Goal: Task Accomplishment & Management: Use online tool/utility

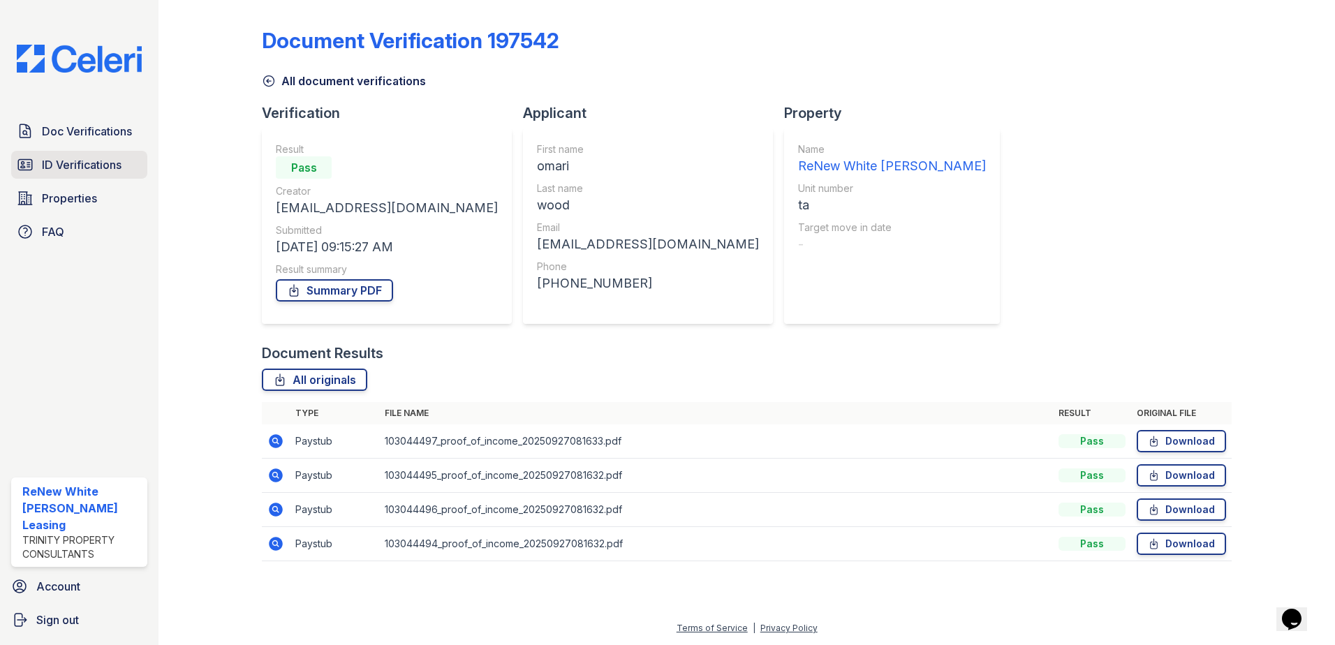
click at [72, 165] on span "ID Verifications" at bounding box center [82, 164] width 80 height 17
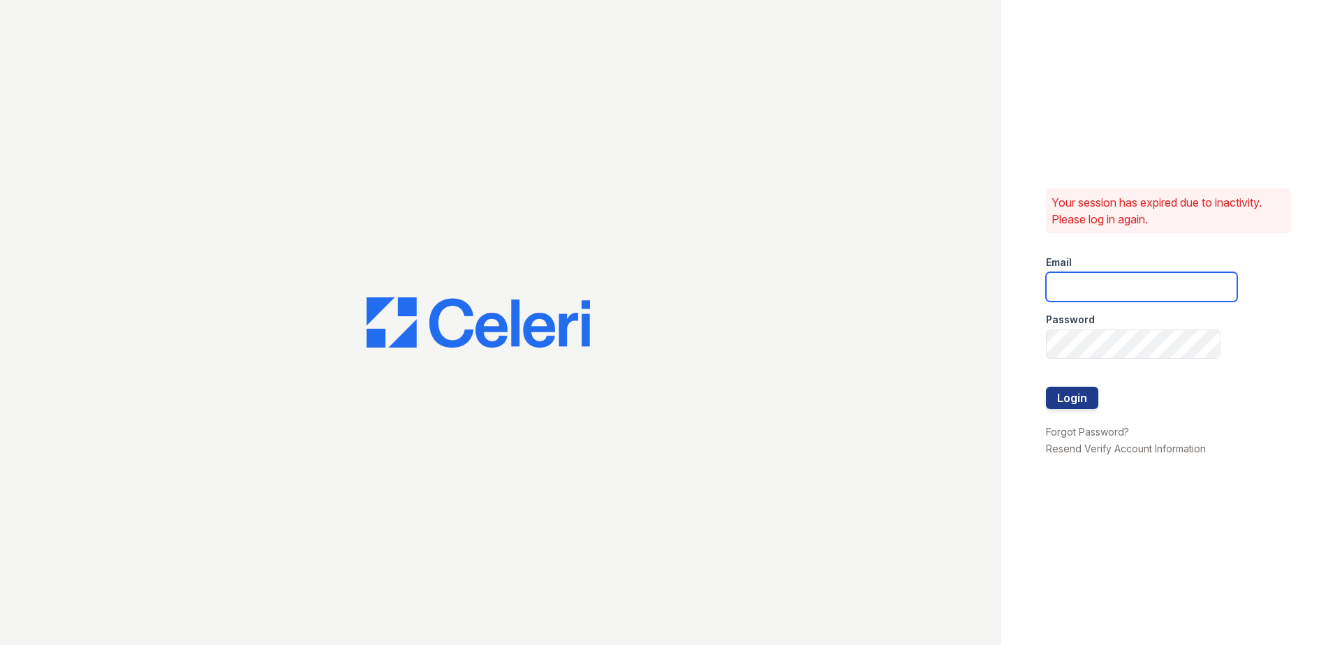
type input "[EMAIL_ADDRESS][DOMAIN_NAME]"
click at [1097, 399] on button "Login" at bounding box center [1072, 398] width 52 height 22
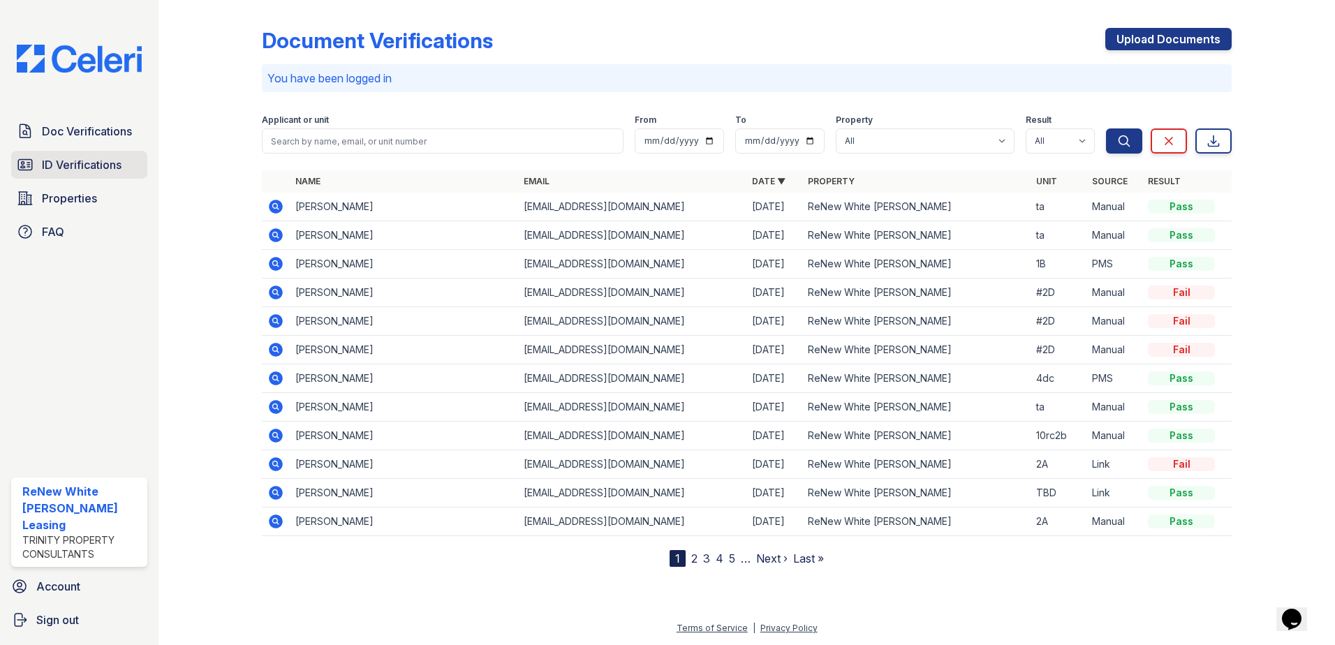
click at [108, 165] on span "ID Verifications" at bounding box center [82, 164] width 80 height 17
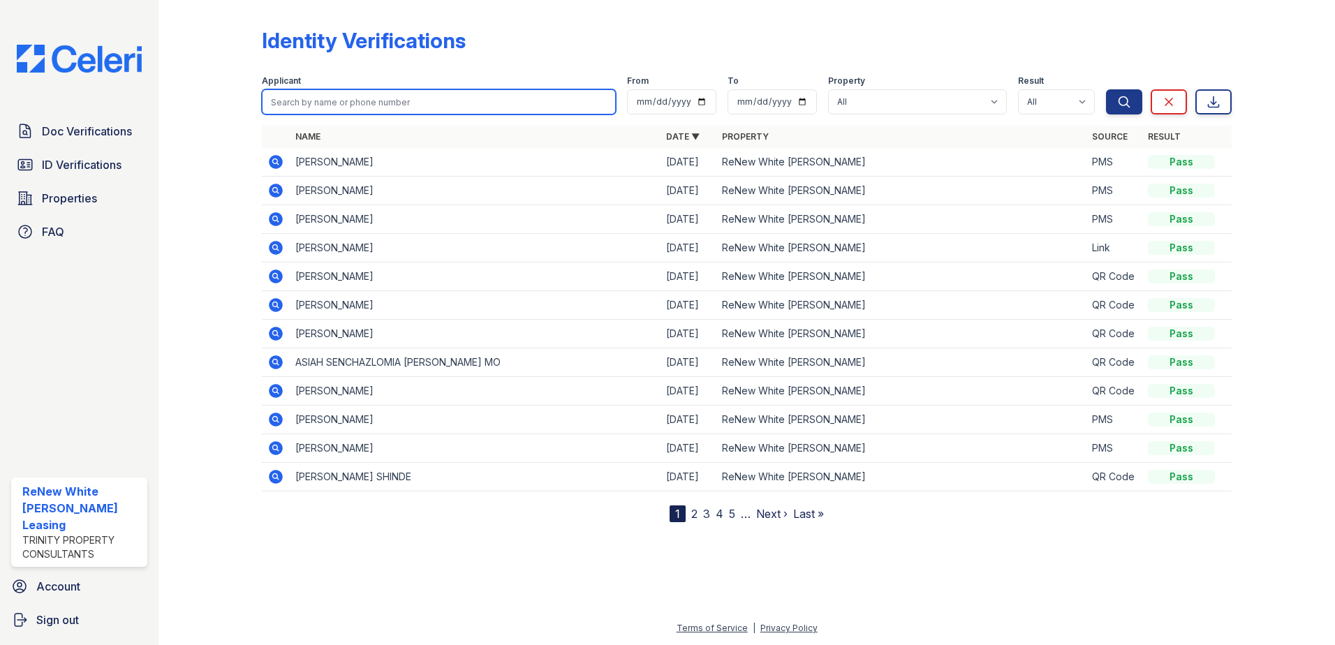
click at [339, 94] on input "search" at bounding box center [439, 101] width 354 height 25
type input "jean"
click at [1106, 89] on button "Search" at bounding box center [1124, 101] width 36 height 25
